Goal: Task Accomplishment & Management: Use online tool/utility

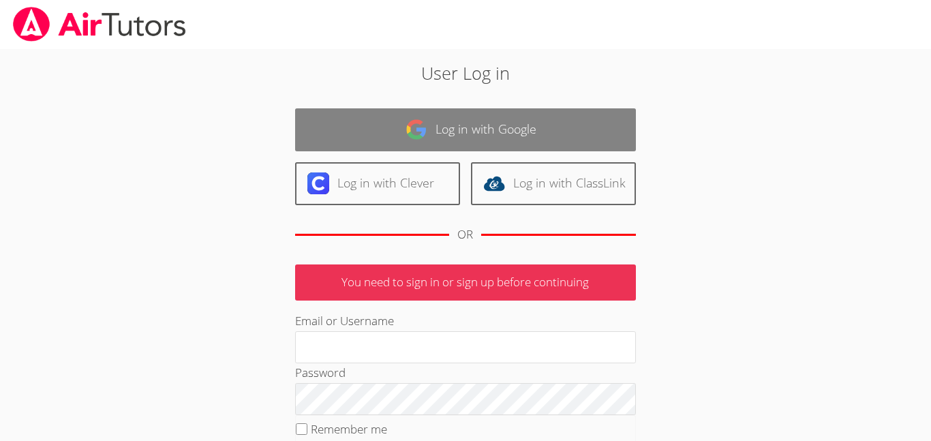
click at [359, 111] on link "Log in with Google" at bounding box center [465, 129] width 341 height 43
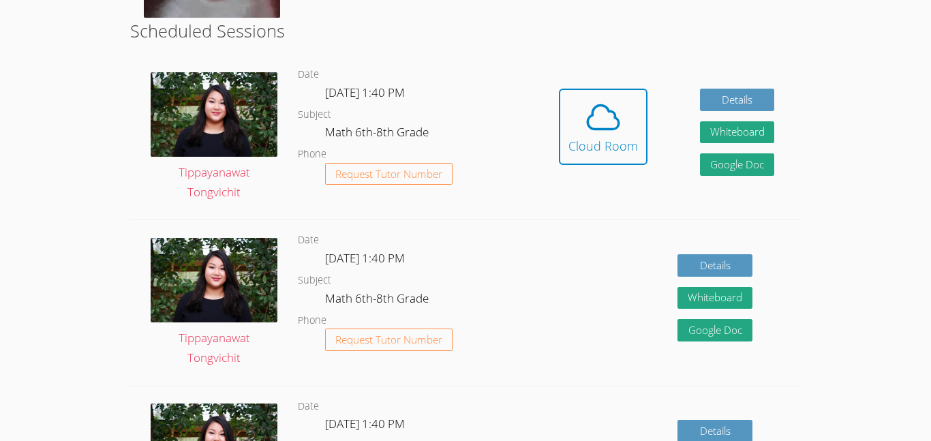
scroll to position [446, 0]
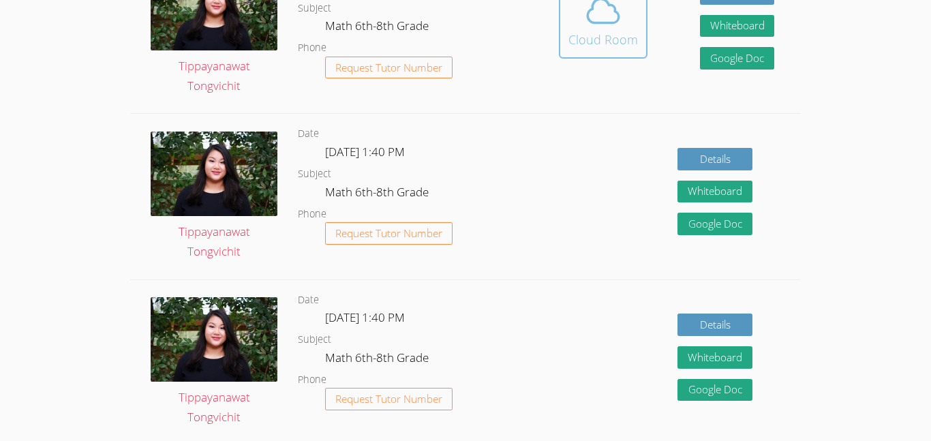
click at [622, 48] on div "Cloud Room" at bounding box center [604, 39] width 70 height 19
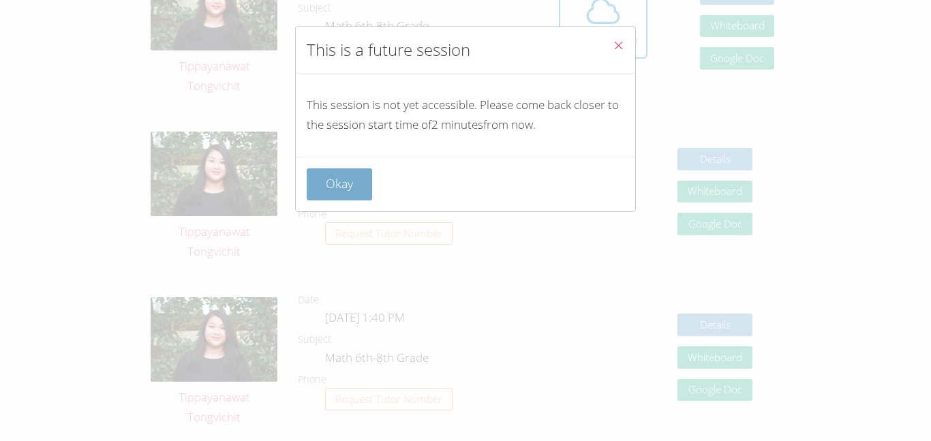
click at [355, 183] on button "Okay" at bounding box center [339, 184] width 65 height 32
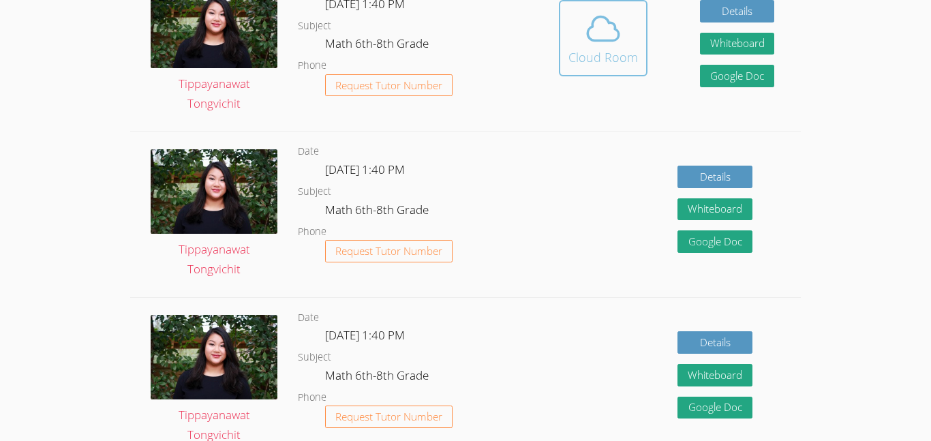
click at [618, 50] on div "Cloud Room" at bounding box center [604, 57] width 70 height 19
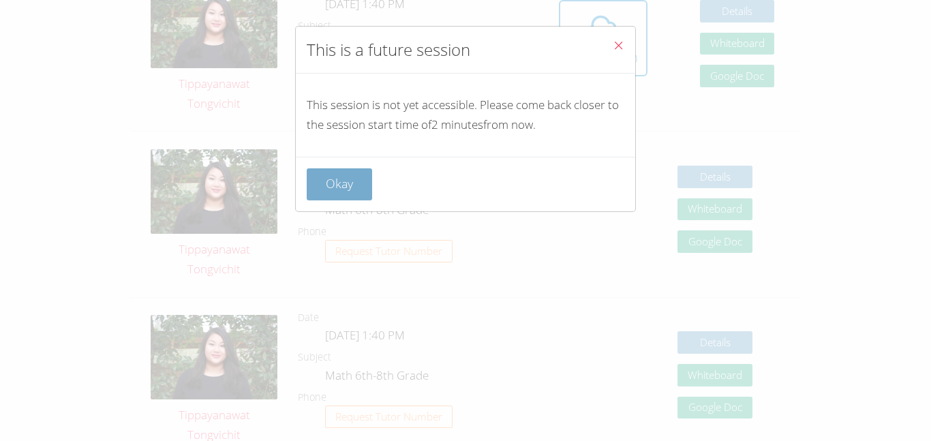
click at [361, 174] on button "Okay" at bounding box center [339, 184] width 65 height 32
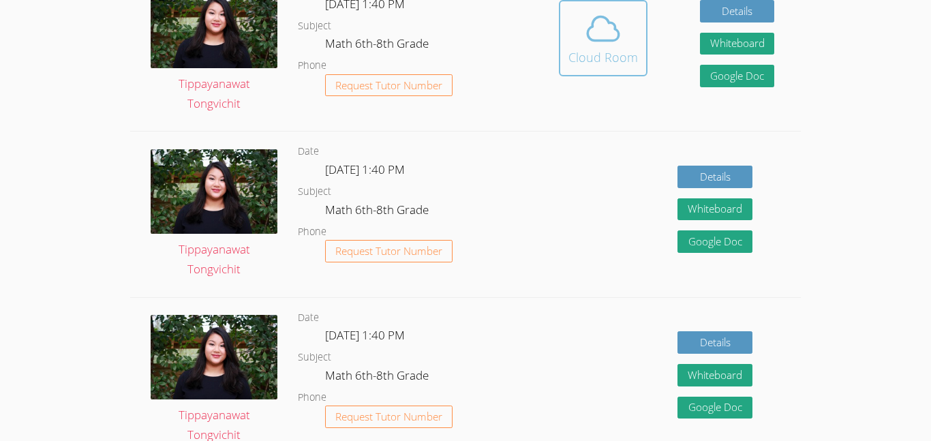
click at [585, 37] on icon at bounding box center [603, 29] width 38 height 38
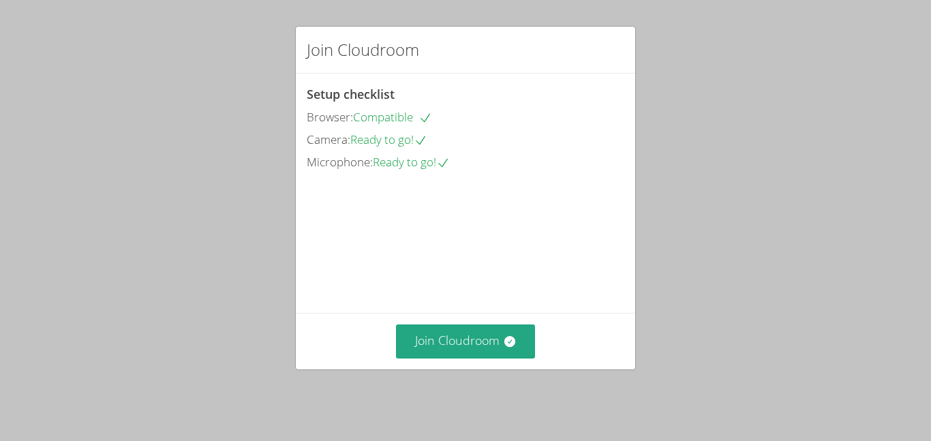
click at [361, 132] on span "Ready to go!" at bounding box center [388, 140] width 77 height 16
click at [469, 344] on button "Join Cloudroom" at bounding box center [466, 341] width 140 height 33
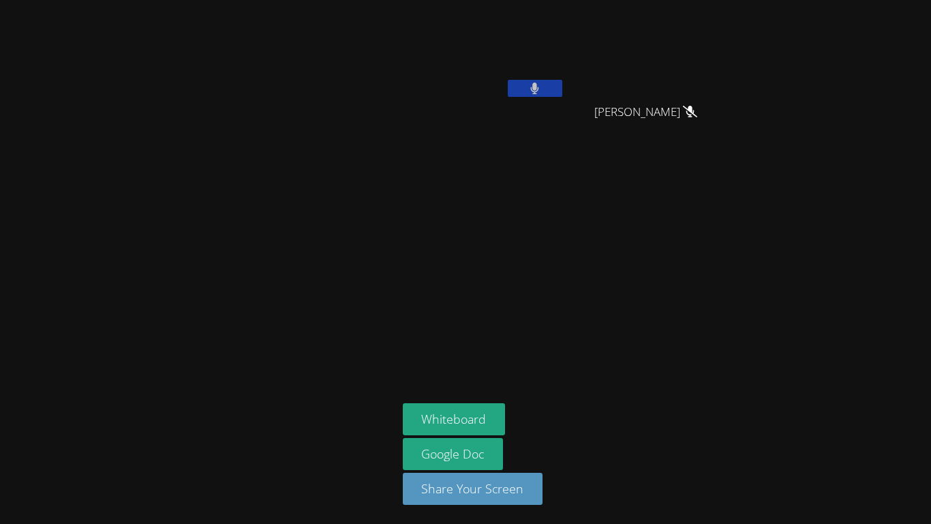
click at [517, 85] on button at bounding box center [535, 88] width 55 height 17
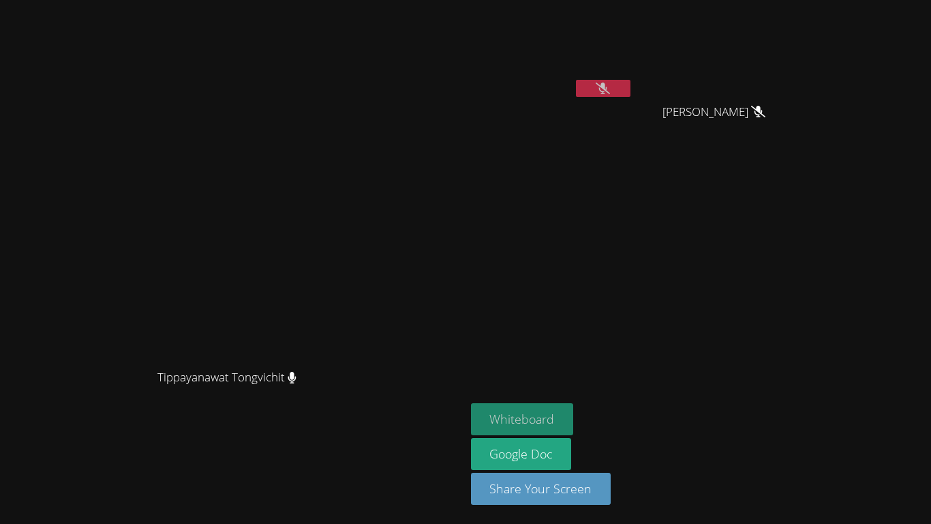
click at [574, 414] on button "Whiteboard" at bounding box center [522, 419] width 103 height 32
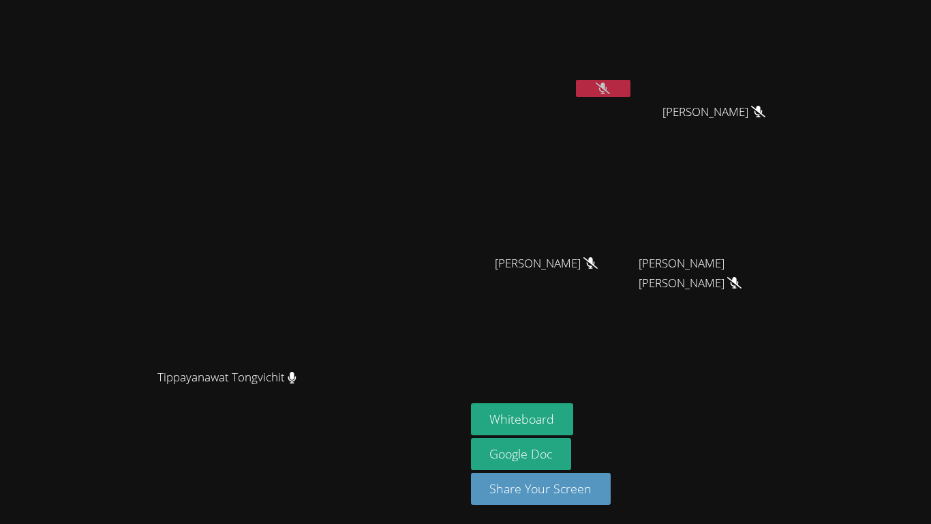
click at [631, 95] on button at bounding box center [603, 88] width 55 height 17
